Goal: Task Accomplishment & Management: Manage account settings

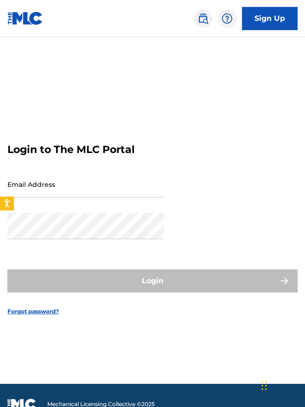
click at [28, 171] on input "Email Address" at bounding box center [85, 184] width 157 height 26
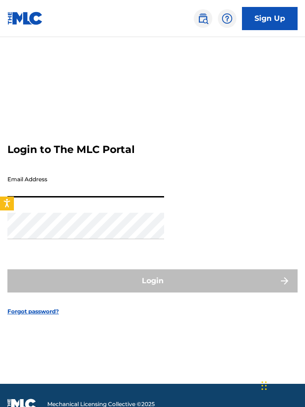
type input "[EMAIL_ADDRESS][DOMAIN_NAME]"
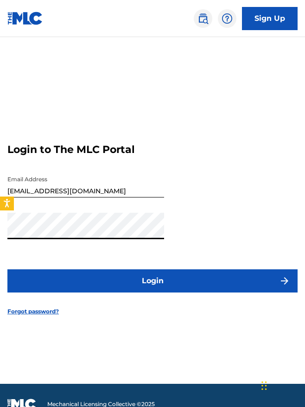
click at [123, 286] on button "Login" at bounding box center [152, 280] width 290 height 23
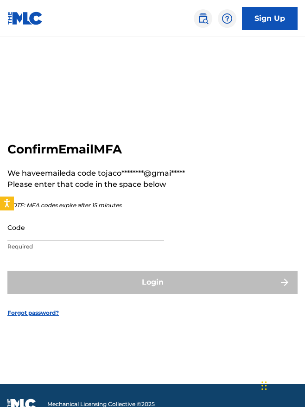
click at [20, 233] on input "Code" at bounding box center [85, 227] width 157 height 26
paste input "752151"
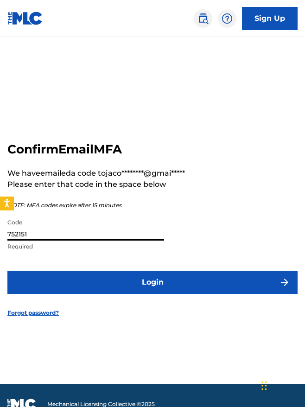
type input "752151"
click at [55, 280] on button "Login" at bounding box center [152, 282] width 290 height 23
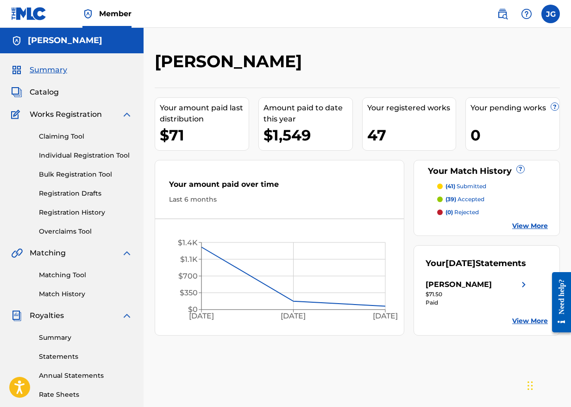
click at [304, 240] on div "Your amount paid last distribution $71 Amount paid to date this year $1,549 You…" at bounding box center [357, 212] width 405 height 248
click at [304, 221] on link "View More" at bounding box center [530, 226] width 36 height 10
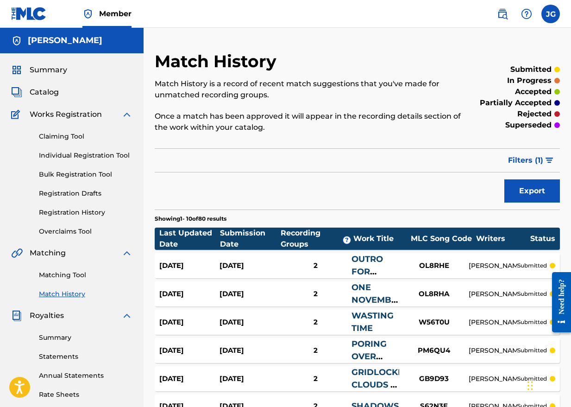
scroll to position [182, 0]
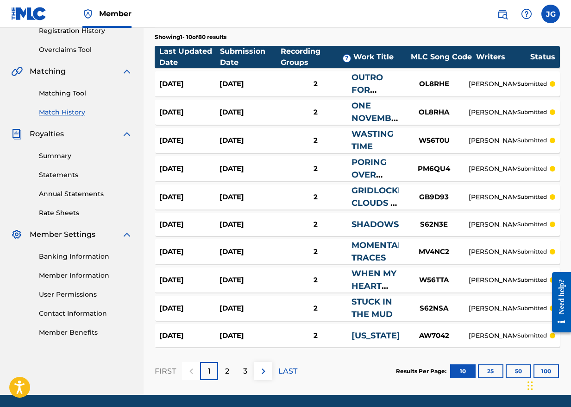
click at [304, 368] on button "25" at bounding box center [490, 371] width 25 height 14
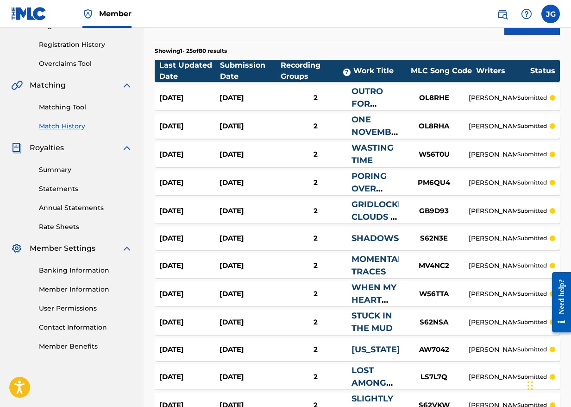
scroll to position [0, 0]
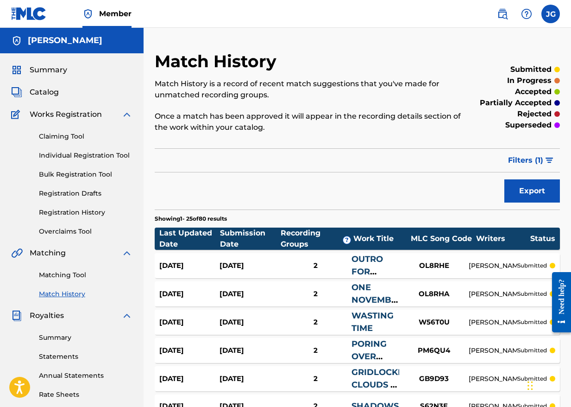
click at [39, 93] on span "Catalog" at bounding box center [44, 92] width 29 height 11
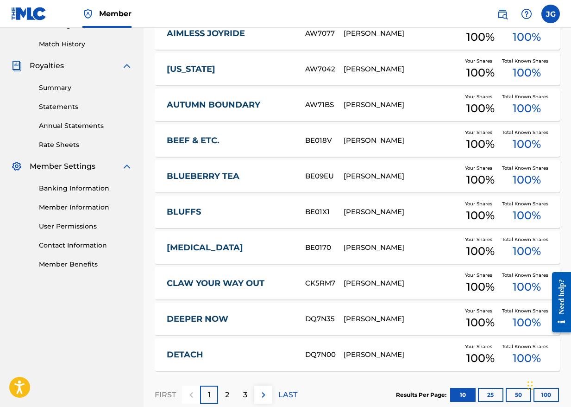
scroll to position [306, 0]
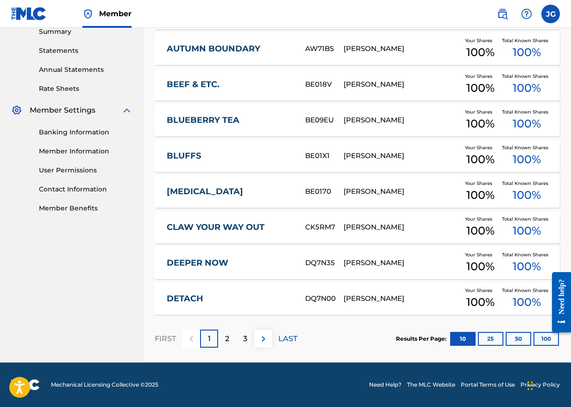
click at [224, 332] on div "2" at bounding box center [227, 338] width 18 height 18
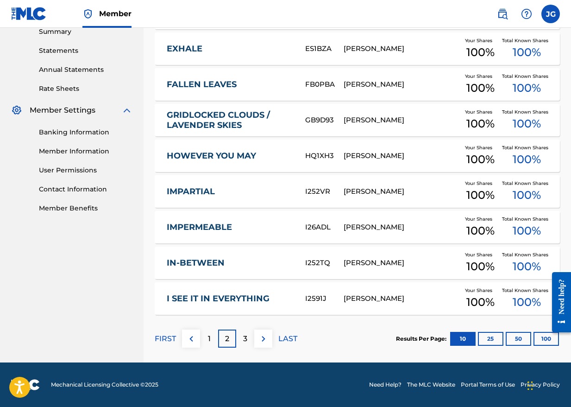
click at [244, 333] on p "3" at bounding box center [245, 338] width 4 height 11
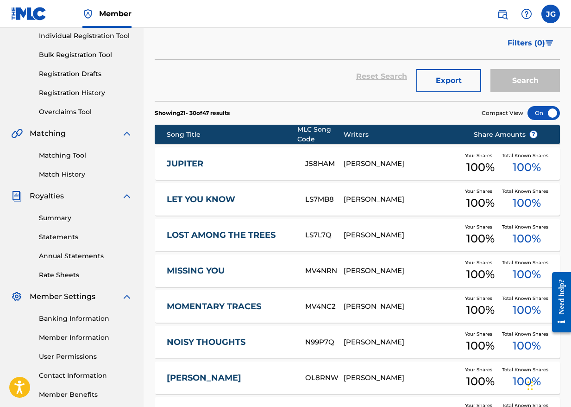
scroll to position [52, 0]
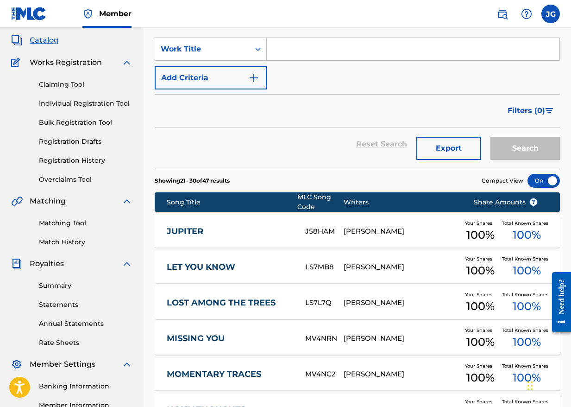
click at [282, 58] on input "Search Form" at bounding box center [413, 49] width 293 height 22
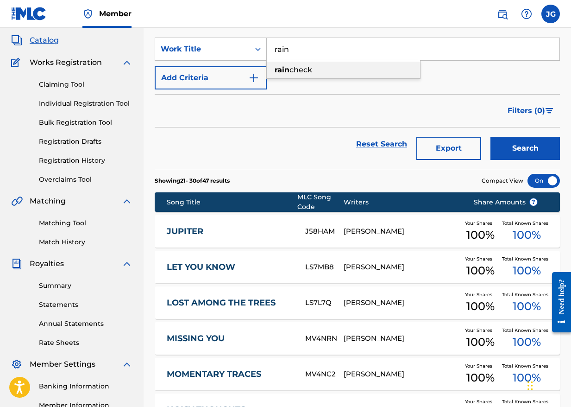
click at [285, 68] on strong "rain" at bounding box center [282, 69] width 15 height 9
type input "rain check"
click at [304, 150] on button "Search" at bounding box center [525, 148] width 69 height 23
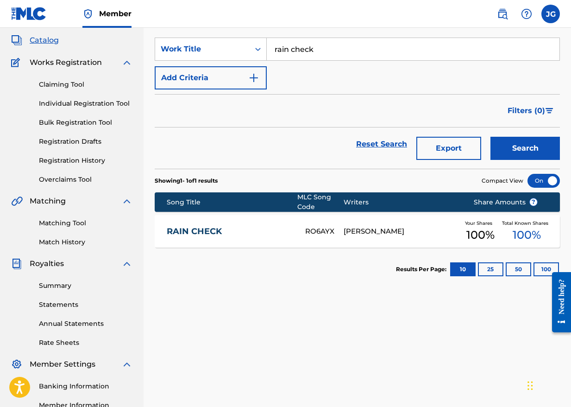
drag, startPoint x: 333, startPoint y: 44, endPoint x: 269, endPoint y: 29, distance: 65.5
click at [270, 29] on section "SearchWithCriteriaae3c4c2b-2927-478f-878e-1930b02105c3 Work Title rain check Ad…" at bounding box center [357, 97] width 405 height 142
type input "exhale"
click at [304, 148] on button "Search" at bounding box center [525, 148] width 69 height 23
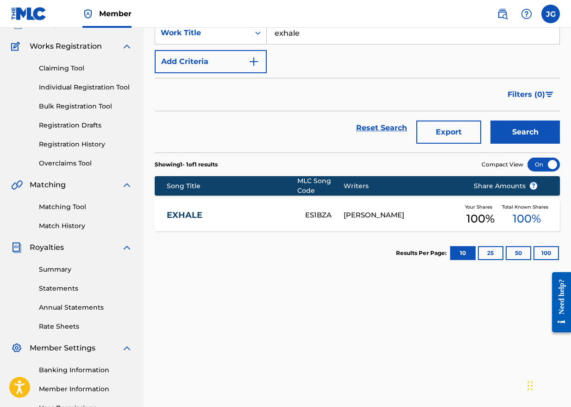
click at [39, 285] on link "Statements" at bounding box center [86, 288] width 94 height 10
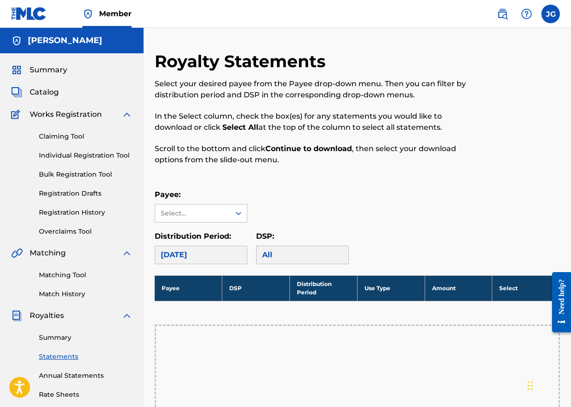
scroll to position [77, 0]
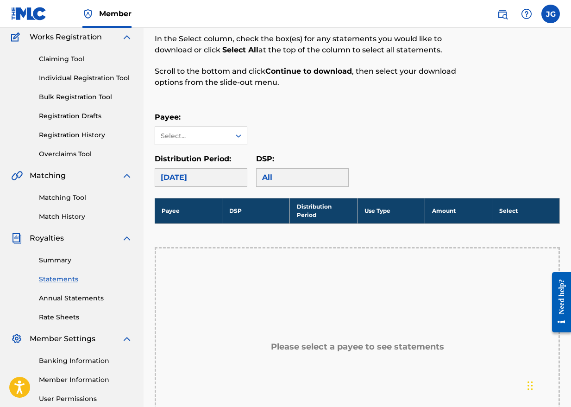
click at [176, 177] on div "[DATE]" at bounding box center [201, 177] width 93 height 19
click at [178, 132] on div "Select..." at bounding box center [192, 136] width 63 height 10
click at [301, 138] on div "Payee: [PERSON_NAME], 1 of 1. 1 result available. Use Up and Down to choose opt…" at bounding box center [357, 128] width 405 height 33
click at [166, 136] on div "Select..." at bounding box center [192, 136] width 63 height 10
click at [168, 161] on div "[PERSON_NAME]" at bounding box center [201, 156] width 92 height 23
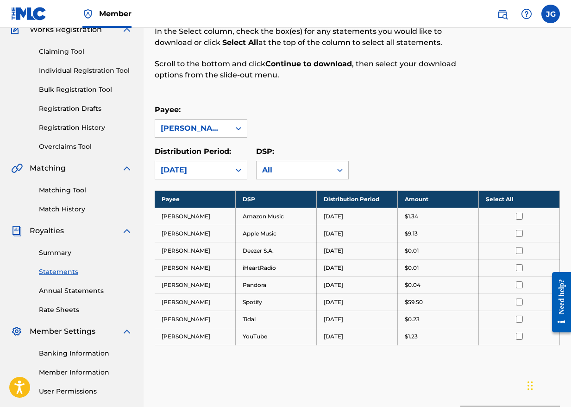
scroll to position [188, 0]
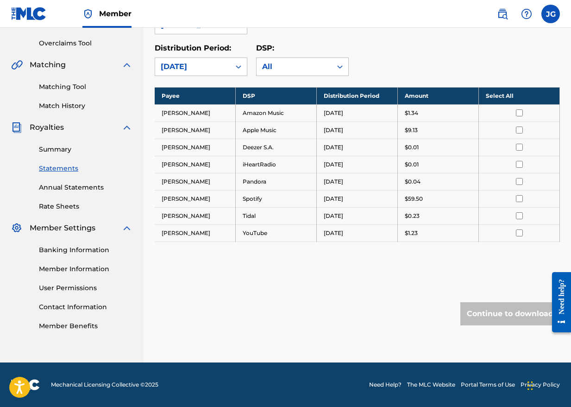
click at [304, 297] on div "Royalty Statements Select your desired payee from the Payee drop-down menu. The…" at bounding box center [357, 112] width 405 height 499
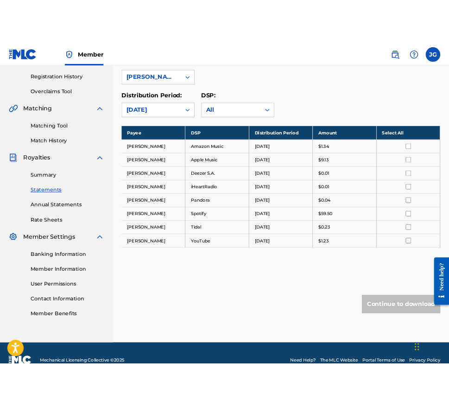
scroll to position [135, 0]
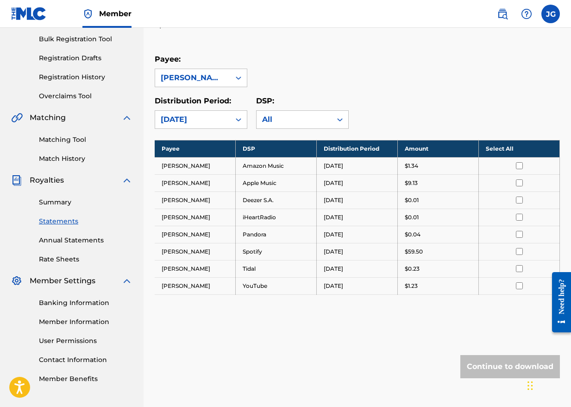
click at [304, 148] on th "Select All" at bounding box center [519, 148] width 81 height 17
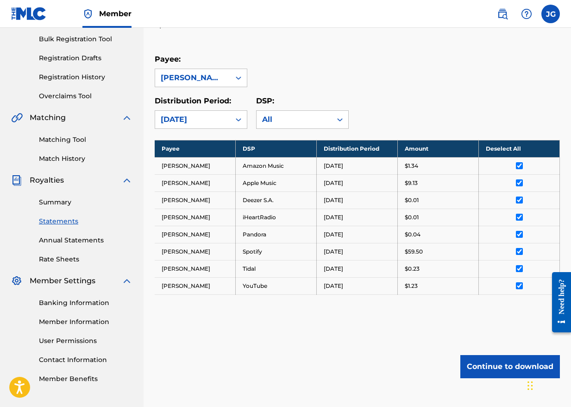
click at [304, 343] on div "Royalty Statements Select your desired payee from the Payee drop-down menu. The…" at bounding box center [357, 165] width 405 height 499
click at [281, 121] on div "All" at bounding box center [294, 119] width 64 height 11
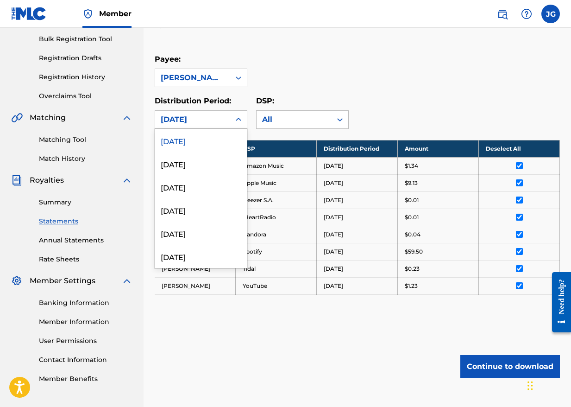
click at [204, 113] on div "[DATE]" at bounding box center [192, 120] width 75 height 18
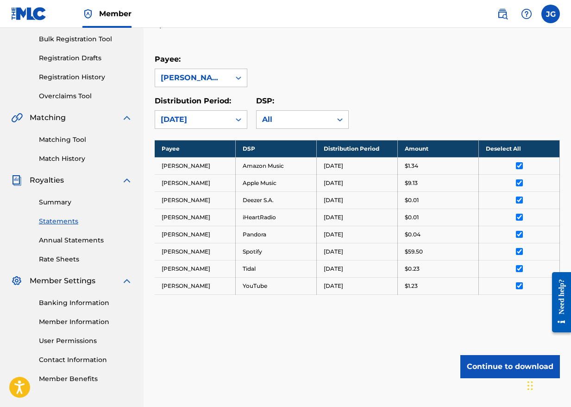
click at [186, 66] on div "Payee: [PERSON_NAME]" at bounding box center [201, 70] width 93 height 33
click at [189, 80] on div "[PERSON_NAME]" at bounding box center [193, 77] width 64 height 11
click at [235, 373] on div "Continue to download" at bounding box center [357, 366] width 405 height 23
click at [183, 82] on div "[PERSON_NAME]" at bounding box center [193, 77] width 64 height 11
click at [296, 71] on div "Payee: [PERSON_NAME]" at bounding box center [357, 70] width 405 height 33
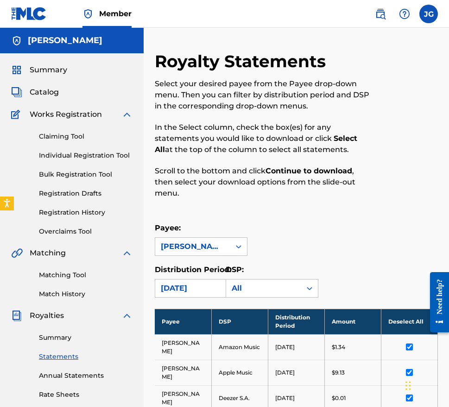
scroll to position [170, 0]
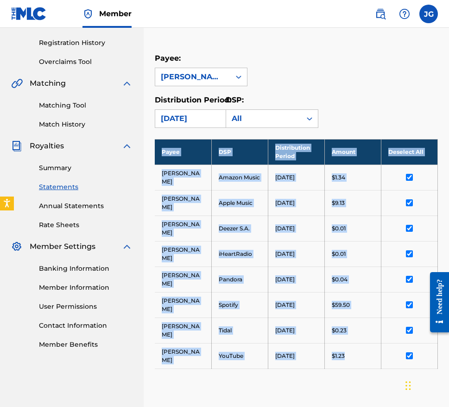
drag, startPoint x: 159, startPoint y: 154, endPoint x: 347, endPoint y: 357, distance: 277.3
click at [304, 357] on tbody "Payee DSP Distribution Period Amount Deselect All [PERSON_NAME] Amazon Music [D…" at bounding box center [296, 253] width 283 height 229
copy tbody "Payee DSP Distribution Period Amount Deselect All [PERSON_NAME] Amazon Music [D…"
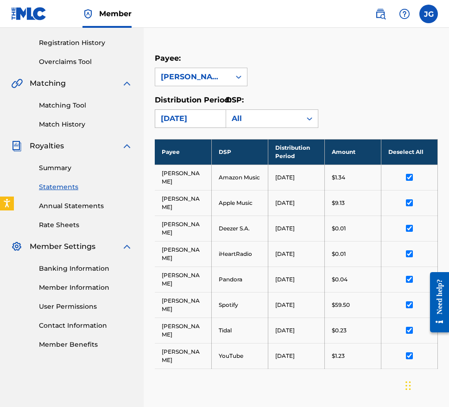
click at [197, 115] on div "[DATE]" at bounding box center [193, 118] width 64 height 11
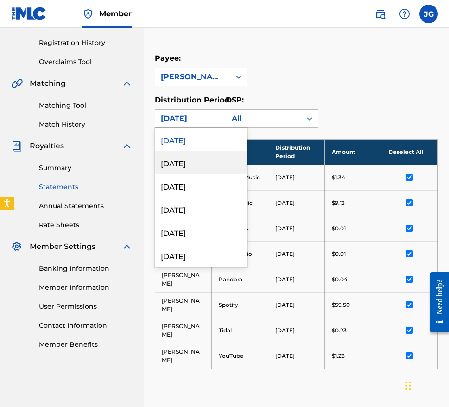
click at [176, 161] on div "[DATE]" at bounding box center [201, 162] width 92 height 23
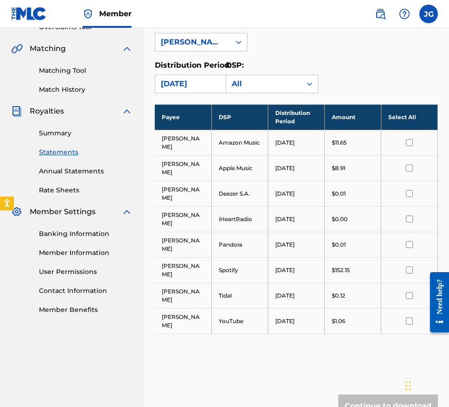
scroll to position [202, 0]
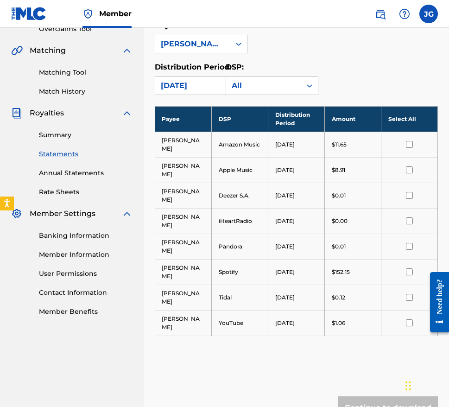
drag, startPoint x: 151, startPoint y: 140, endPoint x: 323, endPoint y: 309, distance: 240.8
click at [304, 309] on div "Royalty Statements Select your desired payee from the Payee drop-down menu. The…" at bounding box center [296, 153] width 305 height 608
click at [304, 308] on td "[DATE]" at bounding box center [296, 296] width 57 height 25
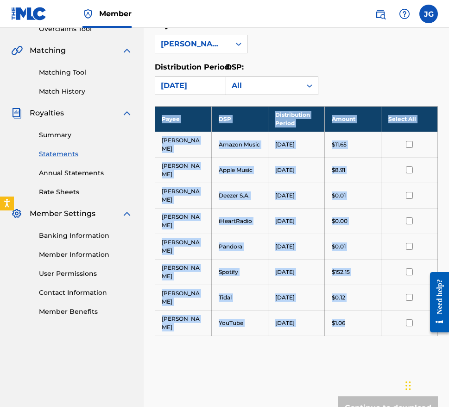
drag, startPoint x: 267, startPoint y: 287, endPoint x: 162, endPoint y: 121, distance: 196.5
click at [162, 121] on tbody "Payee DSP Distribution Period Amount Select All [PERSON_NAME] Amazon Music [DAT…" at bounding box center [296, 220] width 283 height 229
copy tbody "Payee DSP Distribution Period Amount Select All [PERSON_NAME] Amazon Music [DAT…"
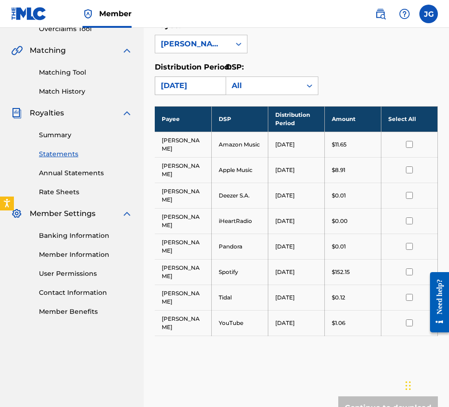
click at [188, 92] on div "[DATE]" at bounding box center [192, 86] width 75 height 18
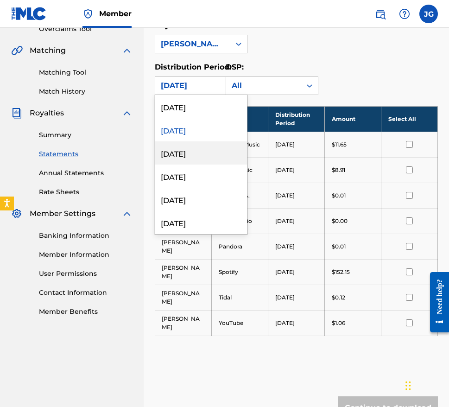
click at [164, 147] on div "[DATE]" at bounding box center [201, 152] width 92 height 23
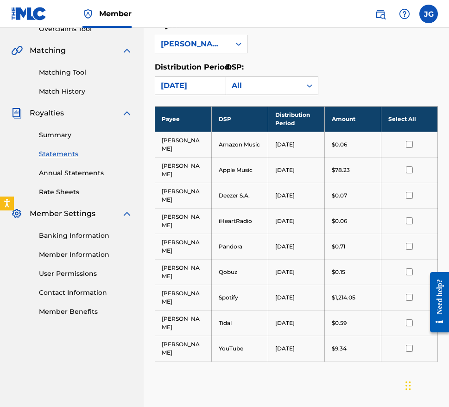
click at [221, 388] on div "Royalty Statements Select your desired payee from the Payee drop-down menu. The…" at bounding box center [296, 165] width 283 height 633
click at [160, 155] on td "[PERSON_NAME]" at bounding box center [183, 144] width 57 height 25
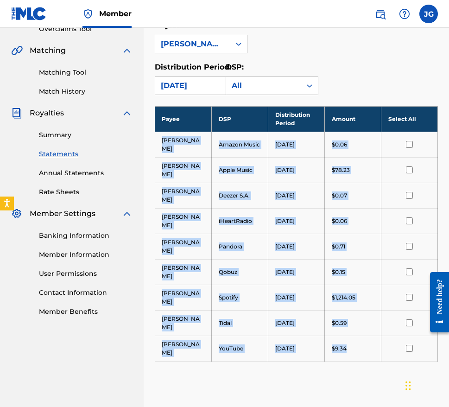
drag, startPoint x: 160, startPoint y: 143, endPoint x: 347, endPoint y: 352, distance: 280.2
click at [304, 352] on tbody "Payee DSP Distribution Period Amount Select All [PERSON_NAME] Amazon Music [DAT…" at bounding box center [296, 233] width 283 height 255
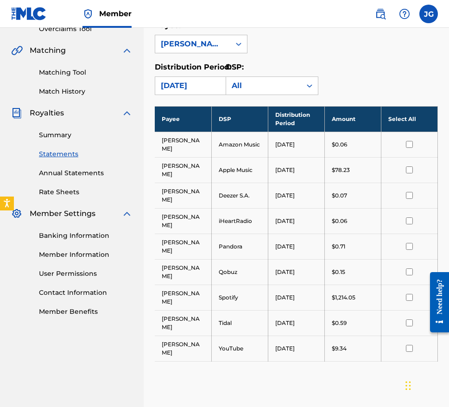
click at [304, 351] on div "$9.34" at bounding box center [353, 348] width 42 height 8
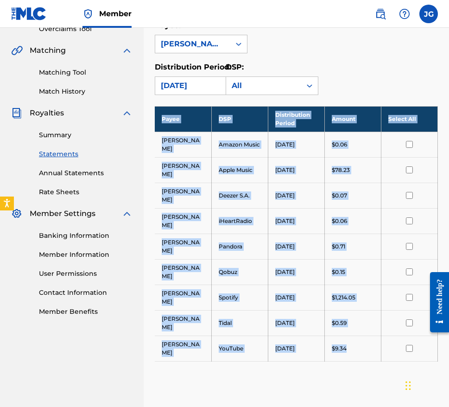
drag, startPoint x: 322, startPoint y: 349, endPoint x: 163, endPoint y: 114, distance: 284.2
click at [163, 114] on tbody "Payee DSP Distribution Period Amount Select All [PERSON_NAME] Amazon Music [DAT…" at bounding box center [296, 233] width 283 height 255
copy tbody "Payee DSP Distribution Period Amount Select All [PERSON_NAME] Amazon Music [DAT…"
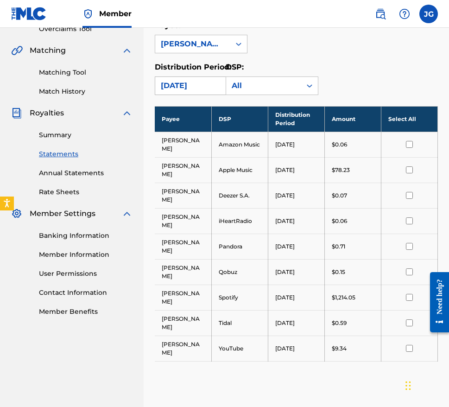
click at [175, 89] on div "[DATE]" at bounding box center [193, 85] width 64 height 11
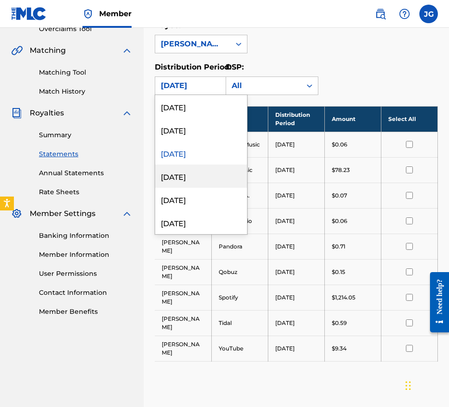
click at [172, 173] on div "[DATE]" at bounding box center [201, 175] width 92 height 23
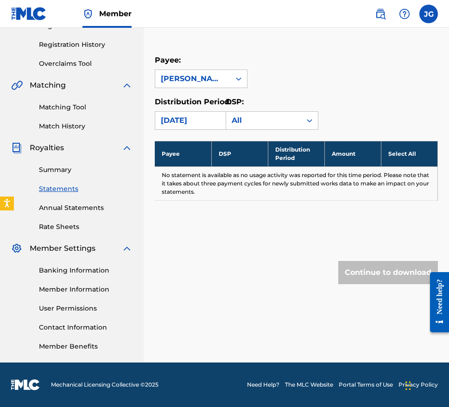
scroll to position [168, 0]
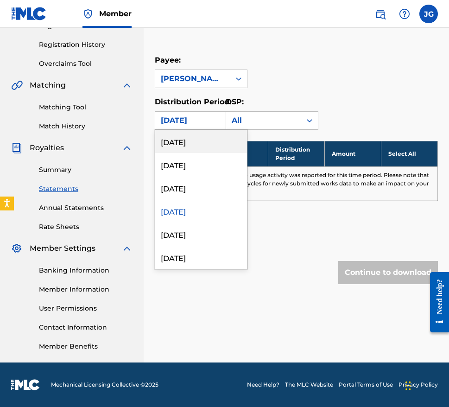
click at [181, 121] on div "[DATE]" at bounding box center [193, 120] width 64 height 11
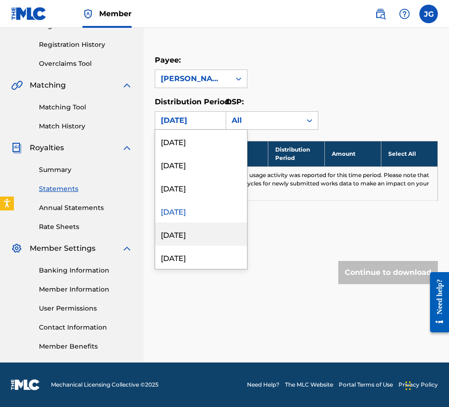
click at [166, 231] on div "[DATE]" at bounding box center [201, 233] width 92 height 23
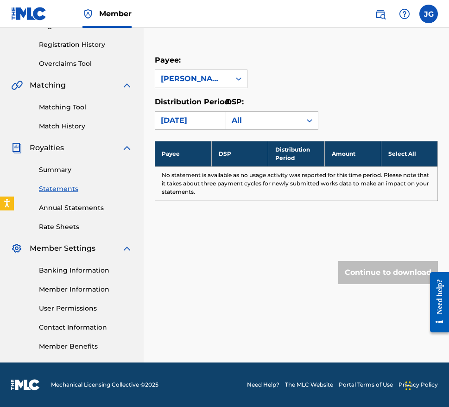
click at [170, 122] on div "[DATE]" at bounding box center [193, 120] width 64 height 11
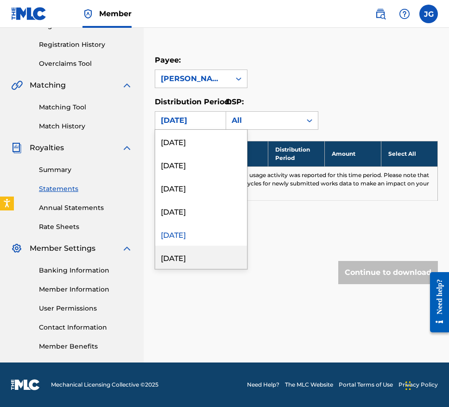
click at [169, 254] on div "[DATE]" at bounding box center [201, 257] width 92 height 23
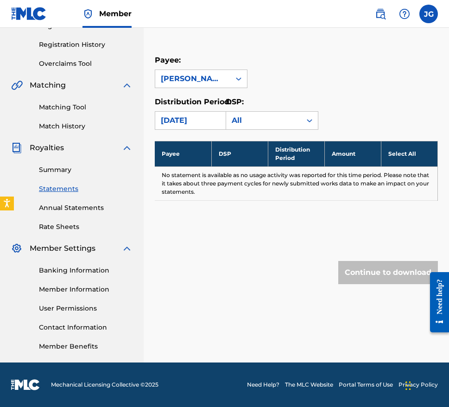
click at [179, 280] on div "Continue to download" at bounding box center [296, 272] width 283 height 23
